Goal: Complete application form: Complete application form

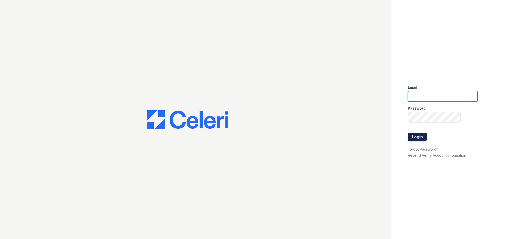
type input "[EMAIL_ADDRESS][DOMAIN_NAME]"
click at [424, 138] on button "Login" at bounding box center [417, 137] width 19 height 8
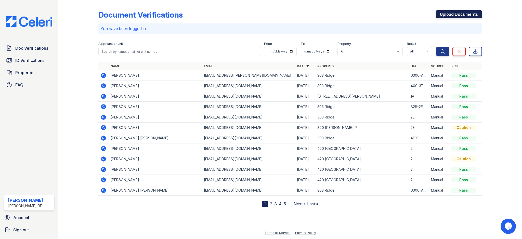
click at [459, 17] on link "Upload Documents" at bounding box center [459, 14] width 46 height 8
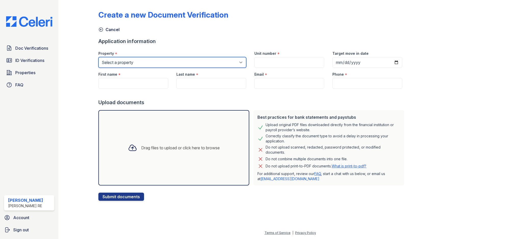
click at [148, 59] on select "Select a property 303 Ridge 309 Sherman Ave 316 Sherman Ave 420 Elmwood 801 Cas…" at bounding box center [172, 62] width 148 height 11
select select "3100"
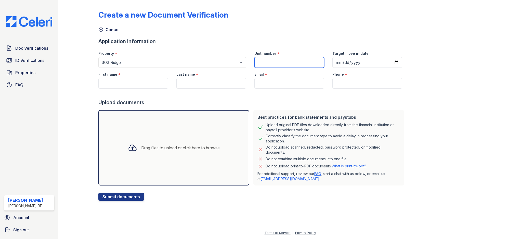
click at [266, 64] on input "Unit number" at bounding box center [289, 62] width 70 height 11
type input "ADX"
click at [135, 78] on input "First name" at bounding box center [133, 83] width 70 height 11
paste input "Mumina Muhammed Bey"
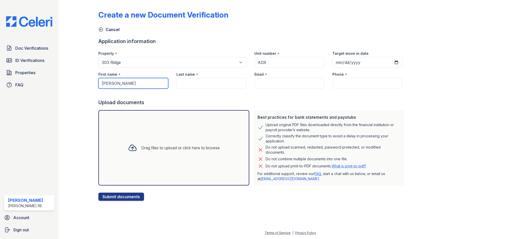
type input "Mumina Muhammed Bey"
click at [190, 93] on div at bounding box center [252, 94] width 308 height 10
drag, startPoint x: 144, startPoint y: 84, endPoint x: 118, endPoint y: 84, distance: 26.0
click at [118, 84] on input "Mumina Muhammed Bey" at bounding box center [133, 83] width 70 height 11
click at [188, 83] on input "Last name" at bounding box center [211, 83] width 70 height 11
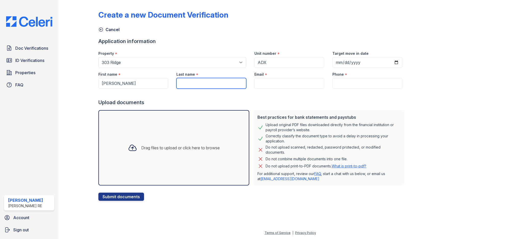
paste input "Muhammed Bey"
type input "Muhammed Bey"
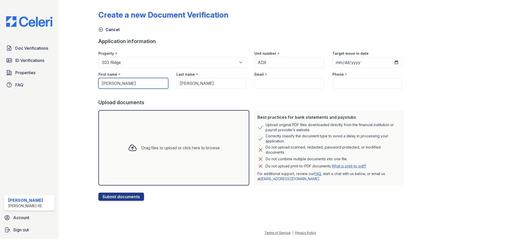
drag, startPoint x: 156, startPoint y: 82, endPoint x: 118, endPoint y: 83, distance: 38.0
click at [118, 83] on input "Mumina Muhammed Bey" at bounding box center [133, 83] width 70 height 11
type input "Mumina"
click at [279, 83] on input "Email" at bounding box center [289, 83] width 70 height 11
paste input "muminaobayomi@yahoo.com"
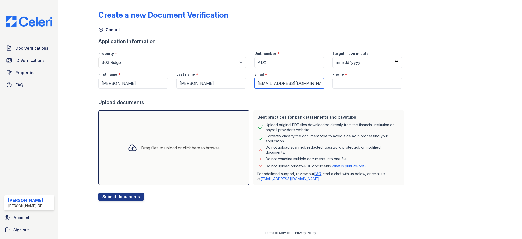
type input "muminaobayomi@yahoo.com"
drag, startPoint x: 272, startPoint y: 97, endPoint x: 248, endPoint y: 42, distance: 59.7
click at [272, 97] on div at bounding box center [252, 94] width 308 height 10
click at [346, 91] on form "Application information Property * Select a property 303 Ridge 309 Sherman Ave …" at bounding box center [252, 119] width 308 height 163
paste input "3129184939"
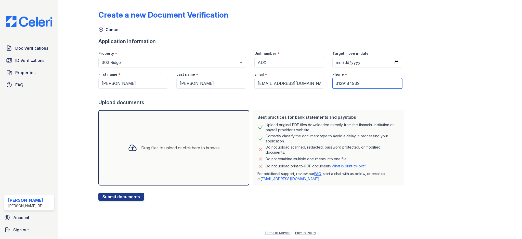
type input "3129184939"
click at [315, 106] on form "Application information Property * Select a property 303 Ridge 309 Sherman Ave …" at bounding box center [252, 119] width 308 height 163
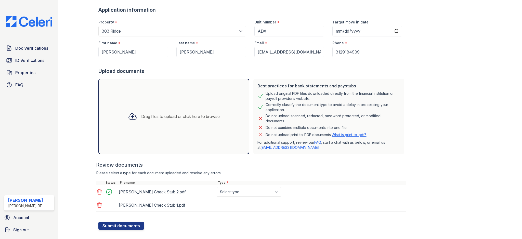
scroll to position [40, 0]
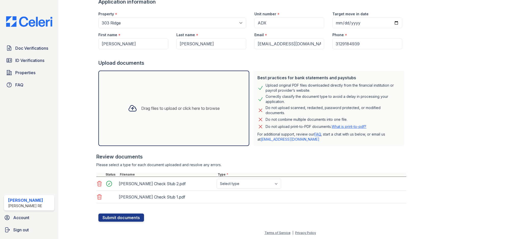
click at [247, 184] on select "Select type Paystub Bank Statement Offer Letter Tax Documents Benefit Award Let…" at bounding box center [249, 184] width 65 height 10
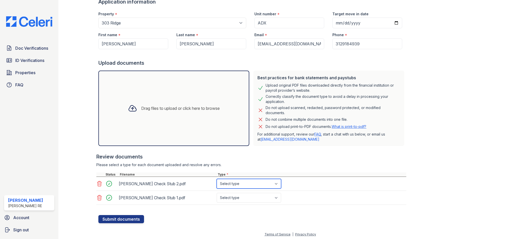
select select "paystub"
click at [262, 197] on select "Select type Paystub Bank Statement Offer Letter Tax Documents Benefit Award Let…" at bounding box center [249, 198] width 65 height 10
select select "paystub"
click at [131, 220] on button "Submit documents" at bounding box center [121, 219] width 46 height 8
